Goal: Transaction & Acquisition: Purchase product/service

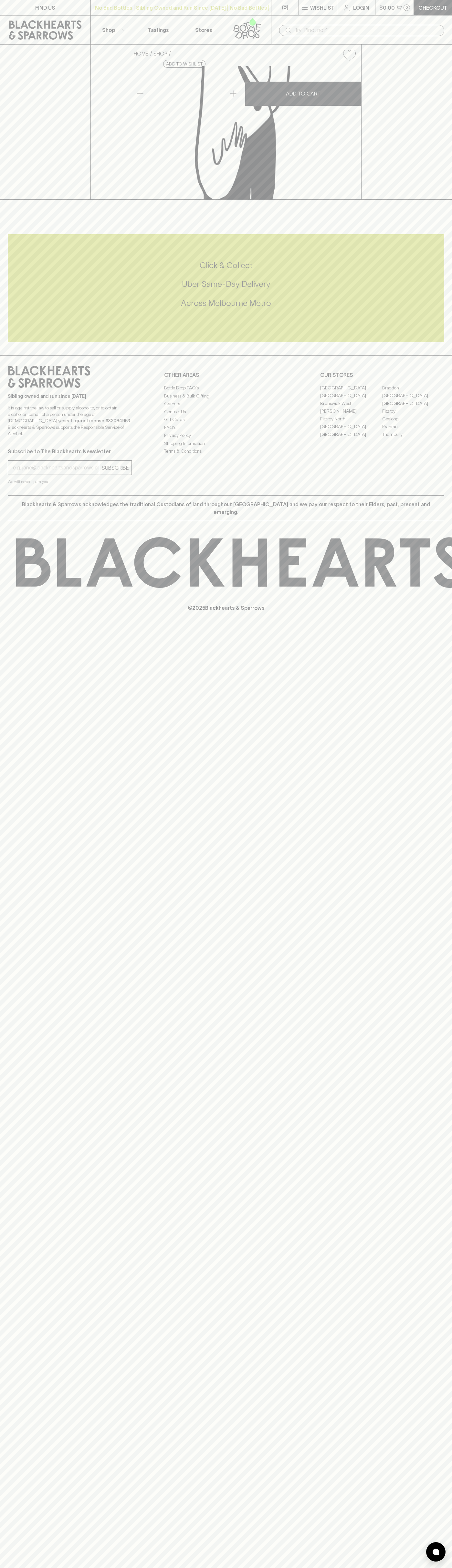
click at [294, 31] on div "​" at bounding box center [362, 30] width 165 height 11
click at [423, 900] on div "FIND US | No Bad Bottles | Sibling Owned and Run Since [DATE] | No Bad Bottles …" at bounding box center [226, 784] width 452 height 1568
click at [437, 1568] on html "FIND US | No Bad Bottles | Sibling Owned and Run Since [DATE] | No Bad Bottles …" at bounding box center [226, 784] width 452 height 1568
click at [25, 1147] on div "FIND US | No Bad Bottles | Sibling Owned and Run Since [DATE] | No Bad Bottles …" at bounding box center [226, 784] width 452 height 1568
